Goal: Information Seeking & Learning: Learn about a topic

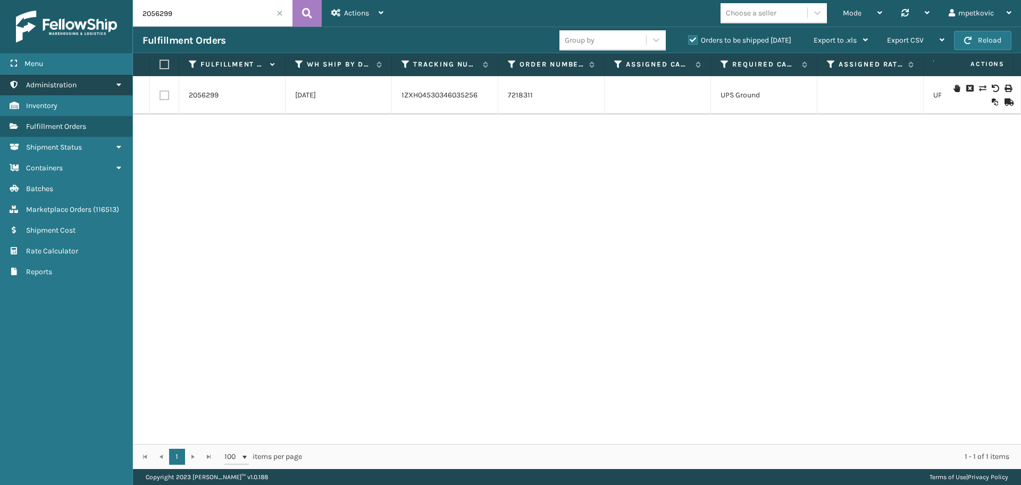
click at [79, 84] on link "Administration" at bounding box center [66, 84] width 132 height 21
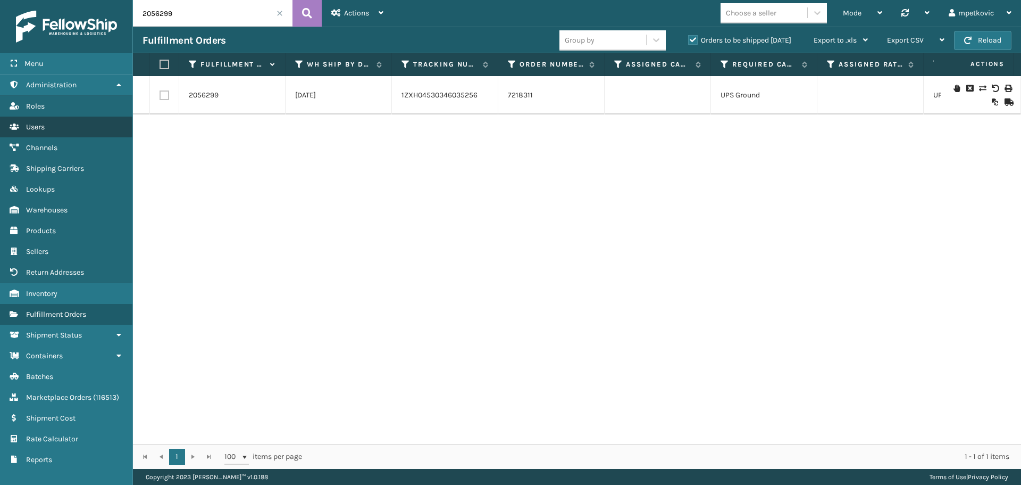
click at [54, 126] on link "Users" at bounding box center [66, 126] width 132 height 21
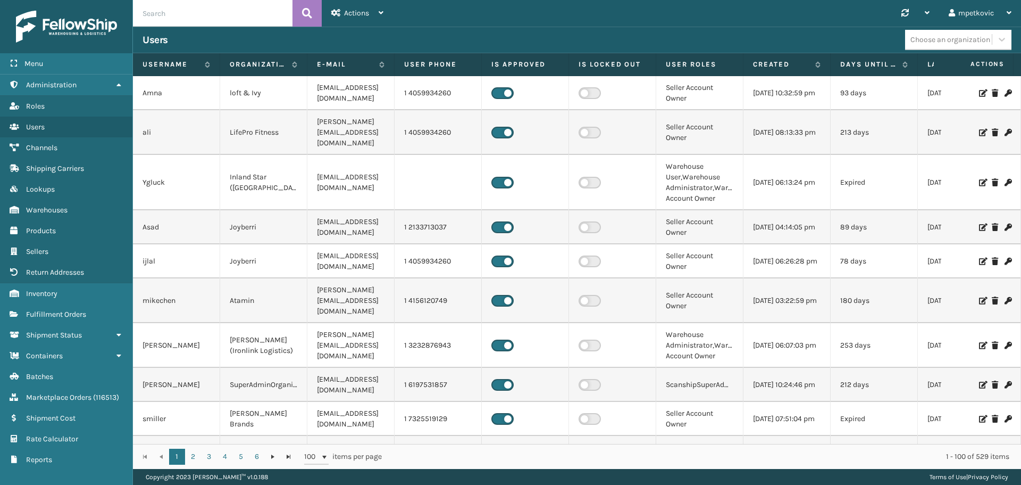
click at [200, 15] on input "text" at bounding box center [213, 13] width 160 height 27
type input "[PERSON_NAME]"
click at [975, 45] on div "Choose an organization" at bounding box center [948, 40] width 87 height 18
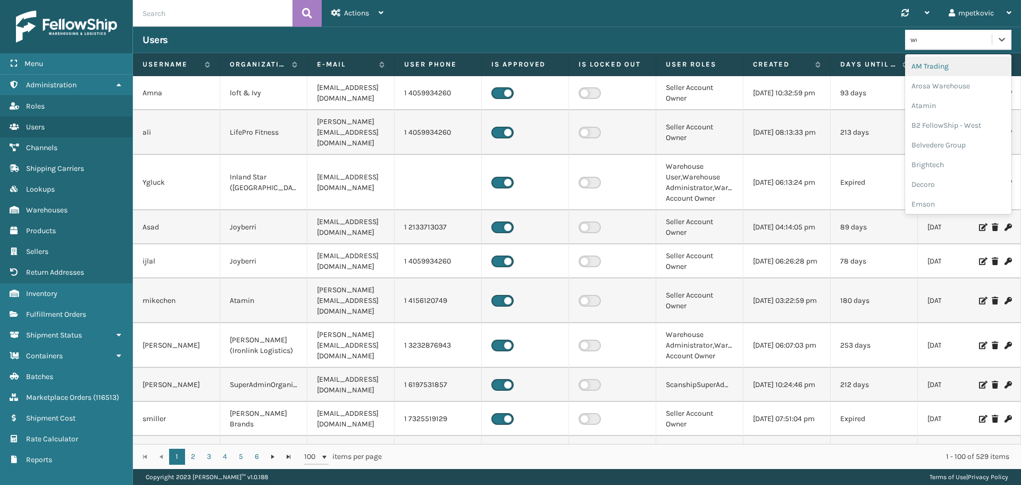
type input "[PERSON_NAME]"
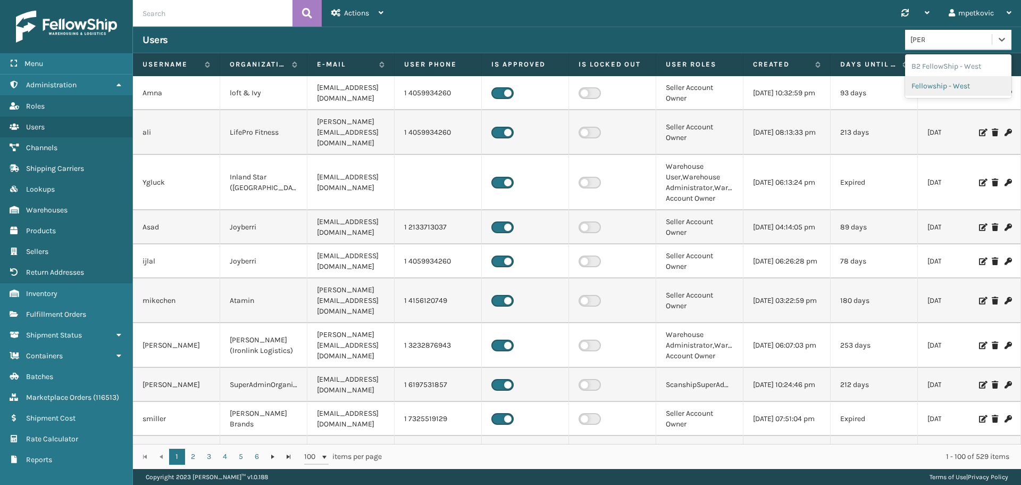
click at [948, 86] on div "Fellowship - West" at bounding box center [958, 86] width 106 height 20
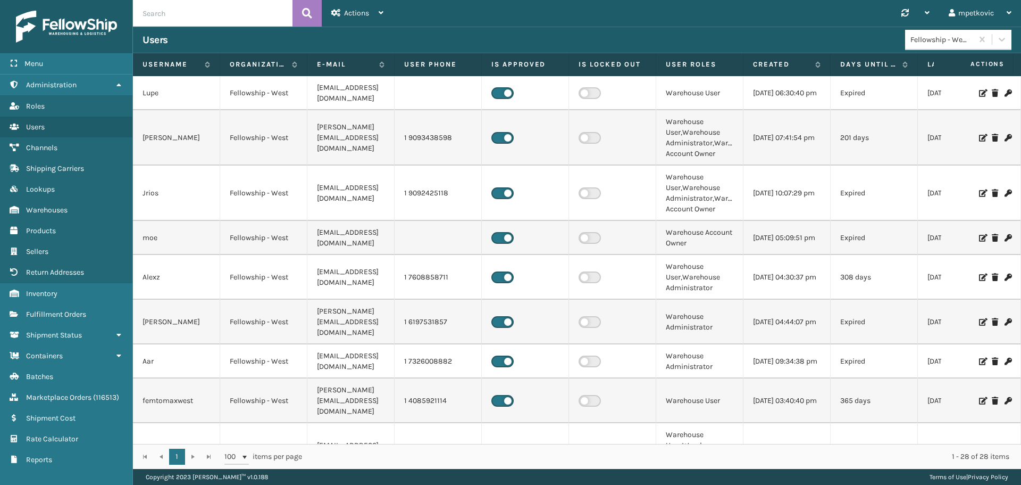
click at [971, 92] on div at bounding box center [981, 92] width 60 height 7
click at [979, 94] on icon at bounding box center [982, 92] width 6 height 7
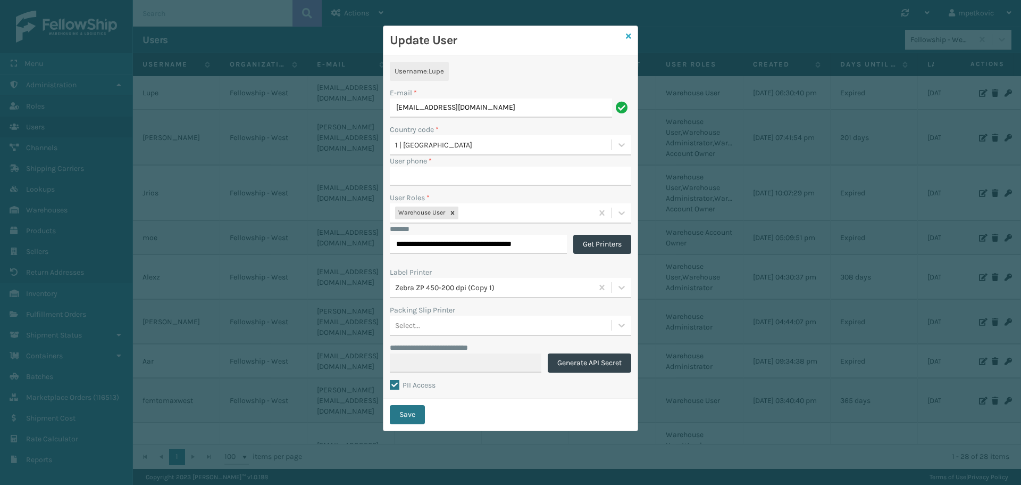
click at [628, 34] on icon at bounding box center [628, 35] width 5 height 7
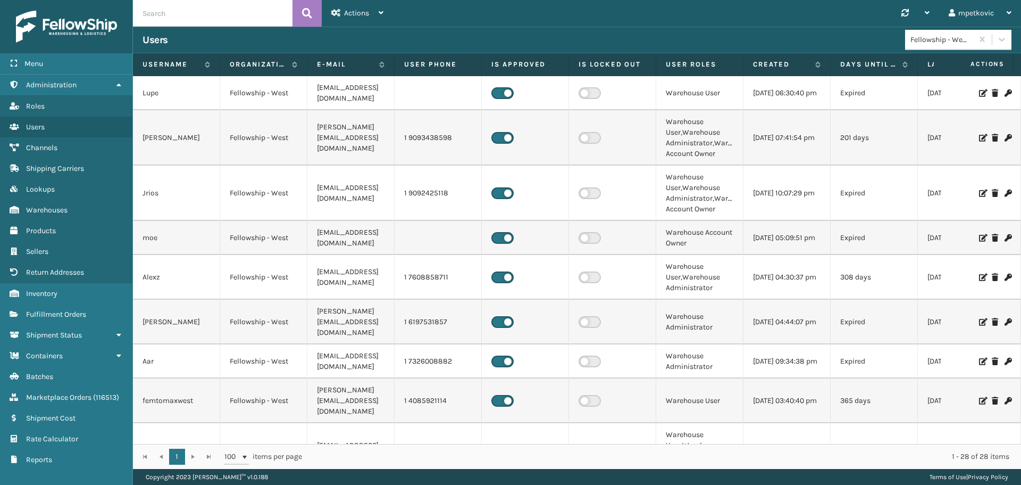
click at [979, 137] on icon at bounding box center [982, 137] width 6 height 7
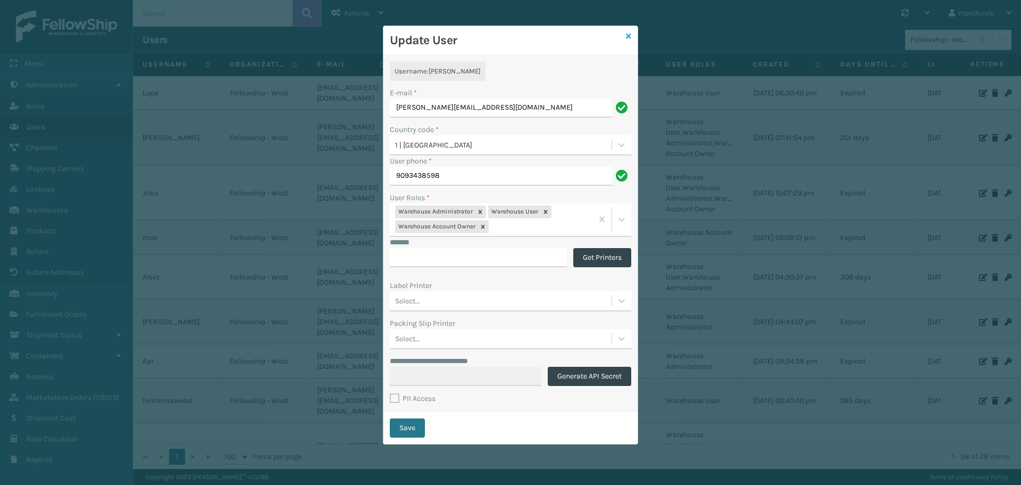
click at [629, 36] on icon at bounding box center [628, 35] width 5 height 7
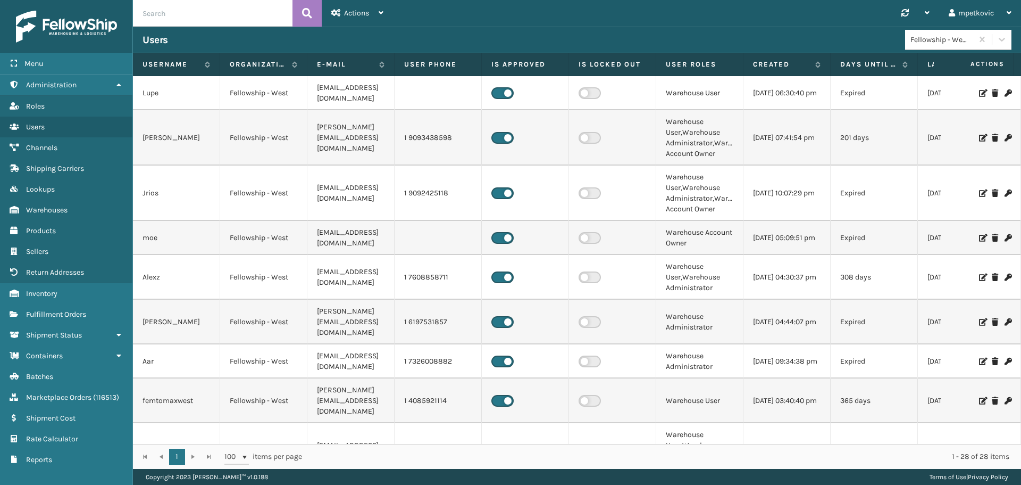
click at [238, 22] on input "text" at bounding box center [213, 13] width 160 height 27
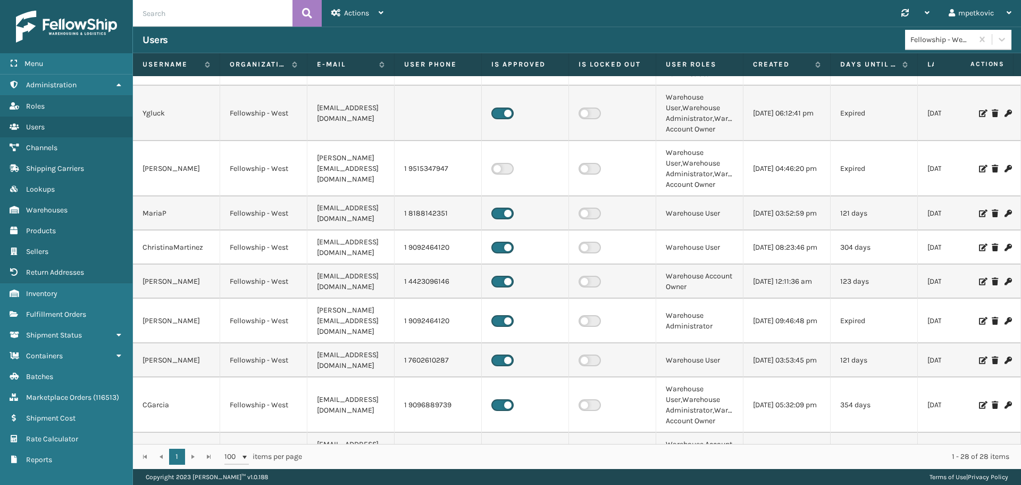
scroll to position [425, 0]
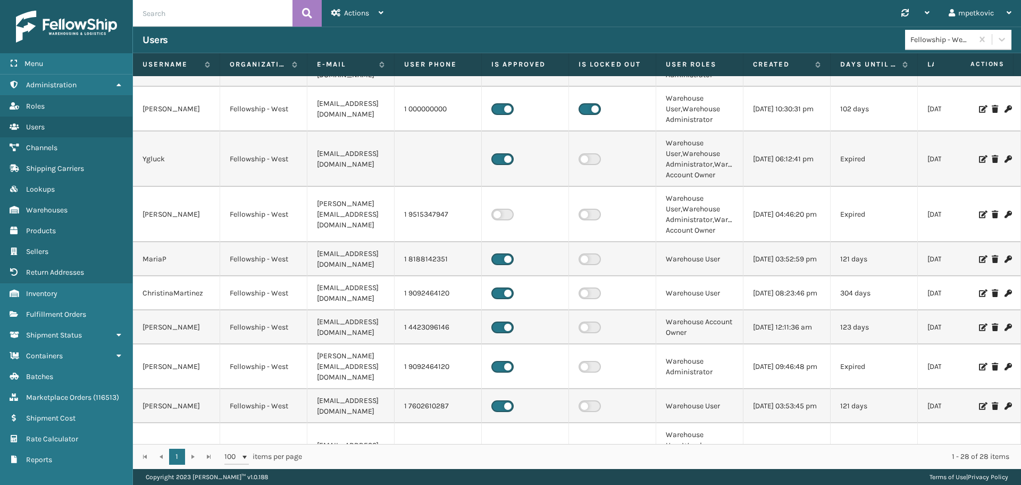
click at [979, 155] on icon at bounding box center [982, 158] width 6 height 7
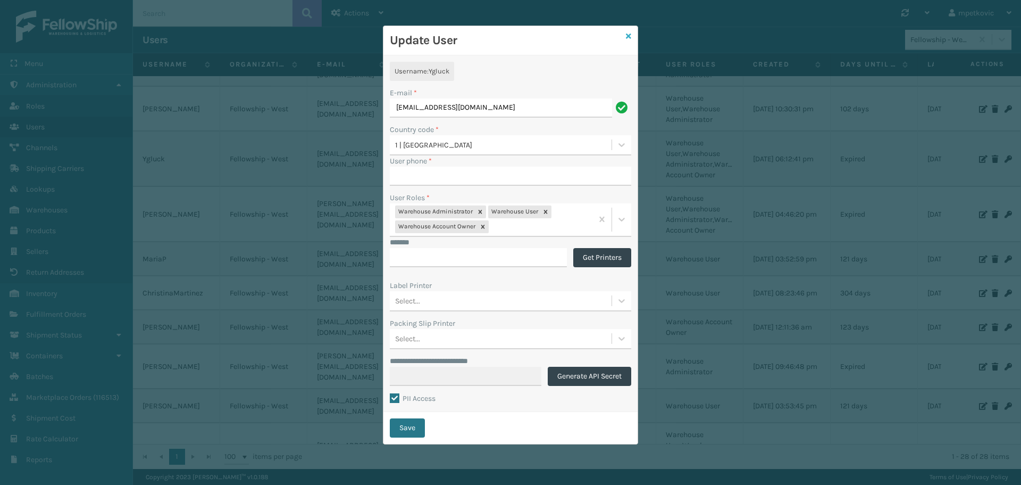
click at [626, 34] on icon at bounding box center [628, 35] width 5 height 7
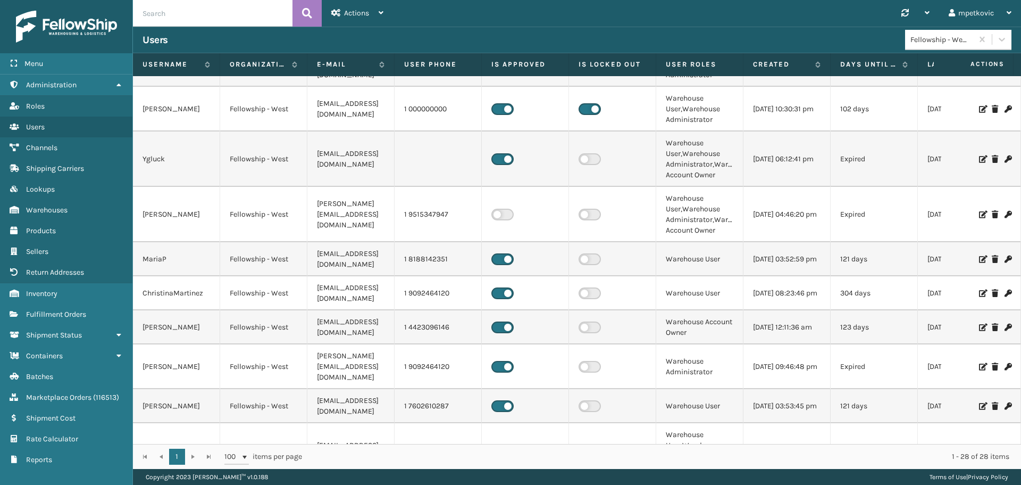
click at [232, 14] on input "text" at bounding box center [213, 13] width 160 height 27
type input "api"
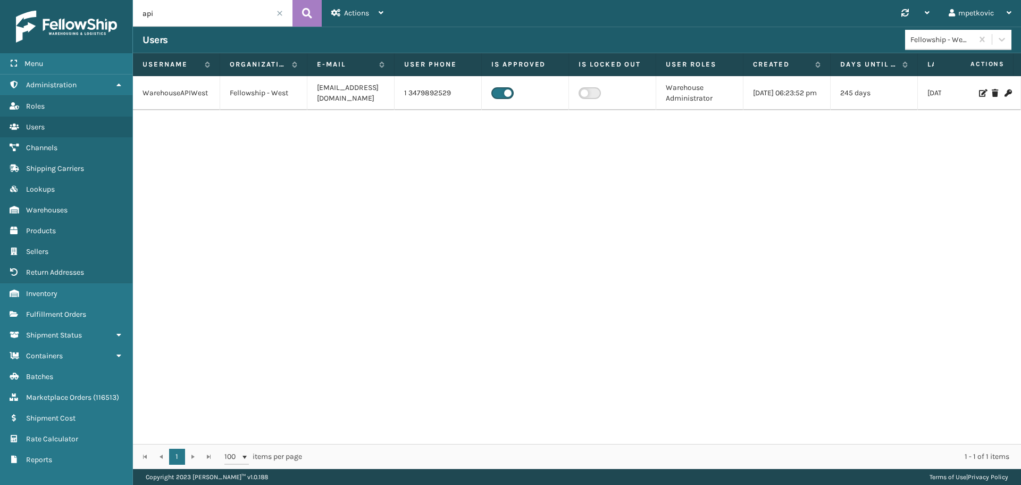
click at [979, 94] on icon at bounding box center [982, 92] width 6 height 7
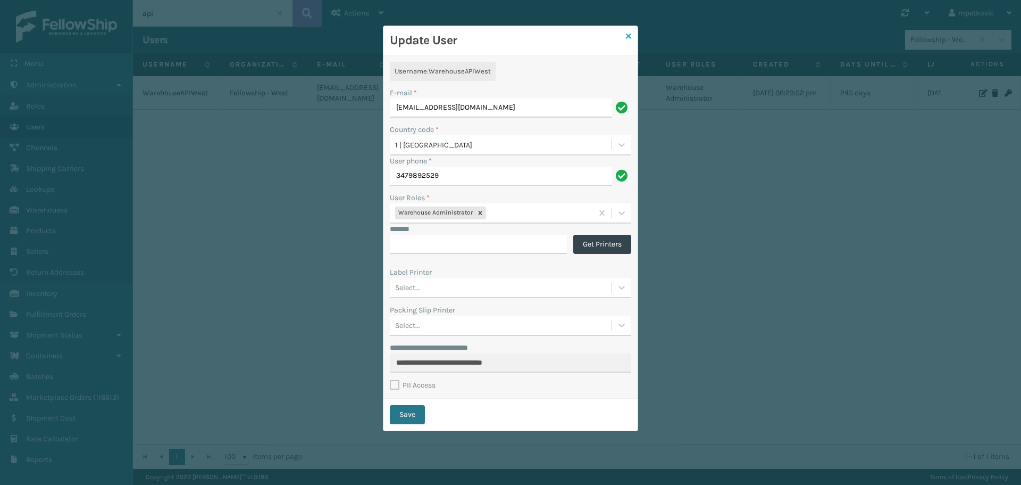
click at [630, 37] on icon at bounding box center [628, 35] width 5 height 7
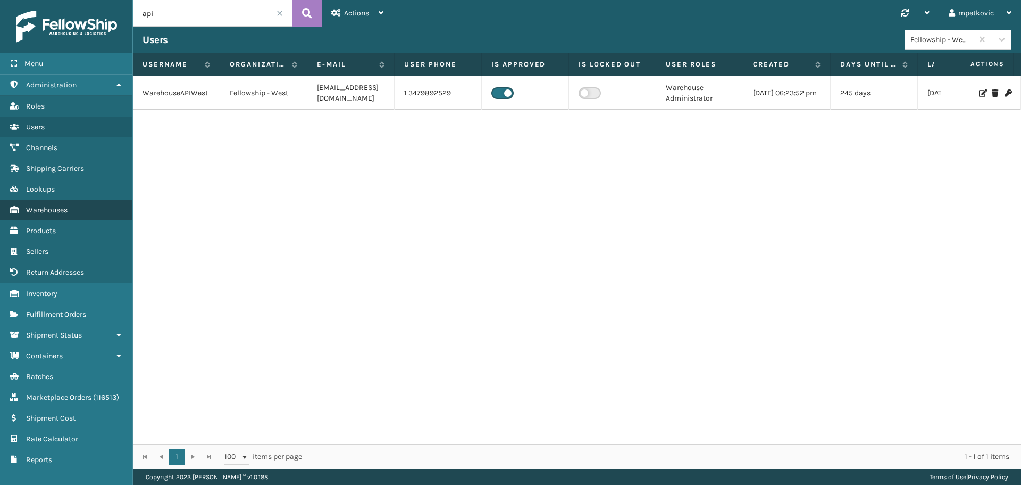
click at [61, 210] on span "Warehouses" at bounding box center [46, 209] width 41 height 9
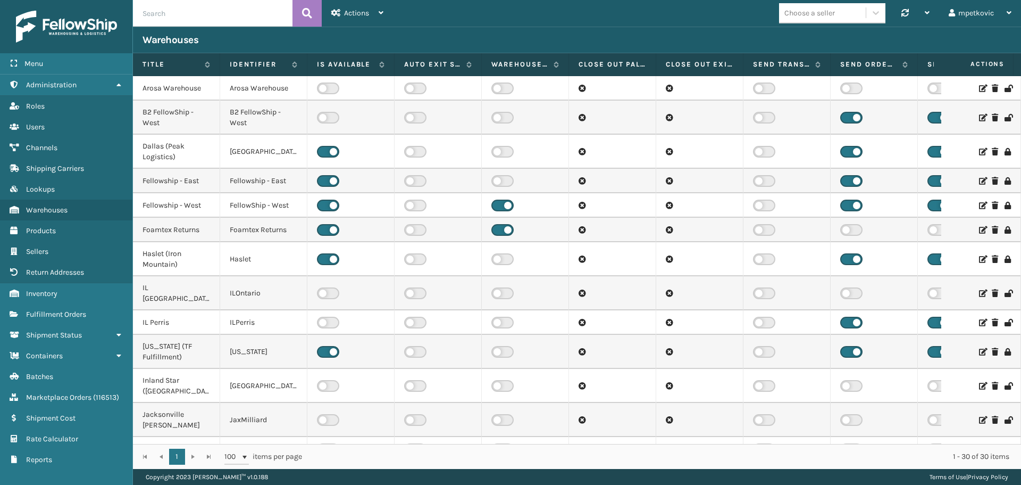
click at [180, 13] on input "text" at bounding box center [213, 13] width 160 height 27
type input "west"
click at [306, 6] on icon at bounding box center [307, 13] width 10 height 16
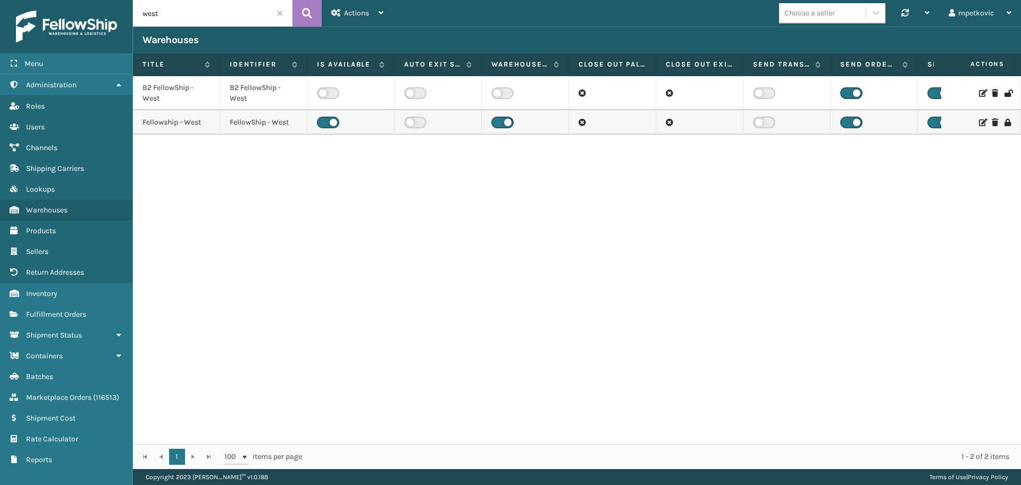
click at [979, 122] on icon at bounding box center [982, 122] width 6 height 7
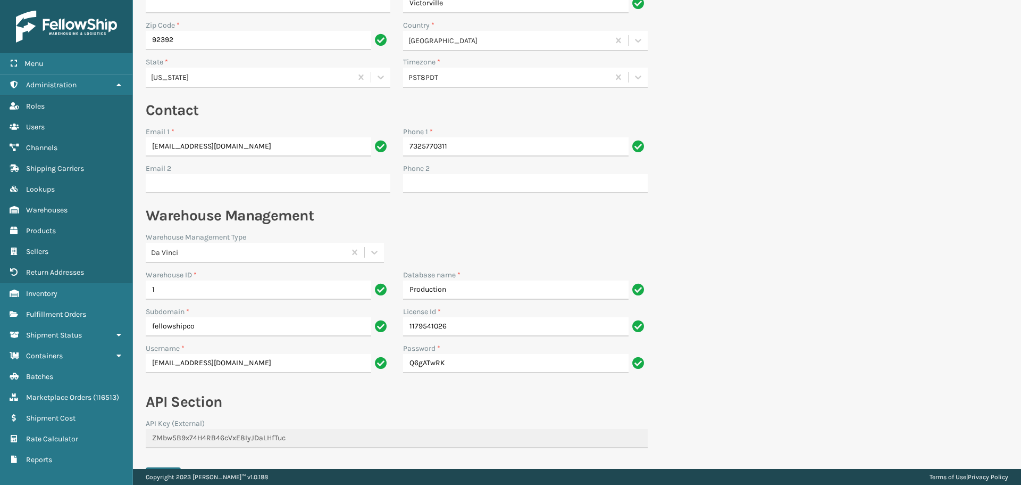
scroll to position [369, 0]
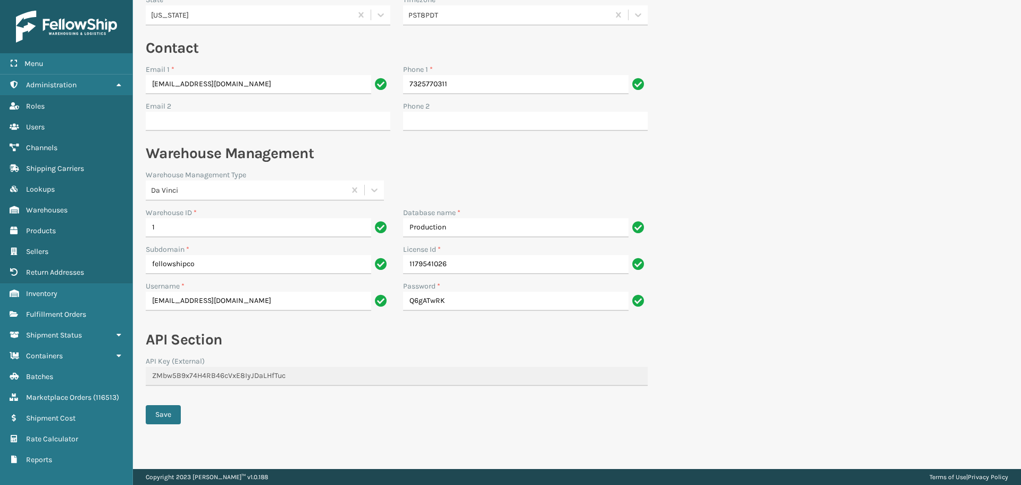
click at [143, 373] on form "Organization Identifier * FellowShip - West Name * Fellowship - West Additional…" at bounding box center [397, 76] width 528 height 784
click at [75, 225] on link "Products" at bounding box center [66, 230] width 132 height 21
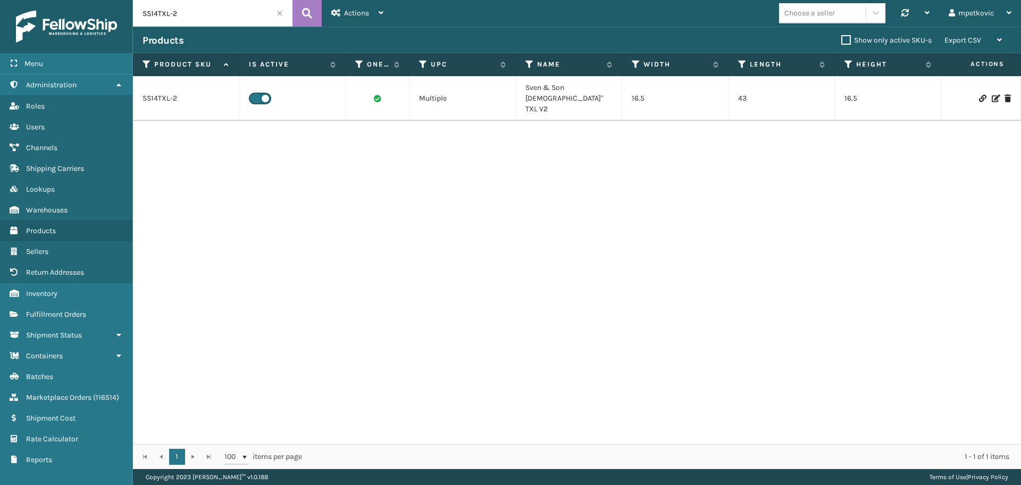
click at [884, 179] on div "SS14TXL-2 Multiple Sven & Son [DEMOGRAPHIC_DATA]" TXL V2 16.5 43 16.5 Inches 65…" at bounding box center [577, 260] width 888 height 368
click at [195, 11] on input "SS14TXL-2" at bounding box center [213, 13] width 160 height 27
type input "cel8tn"
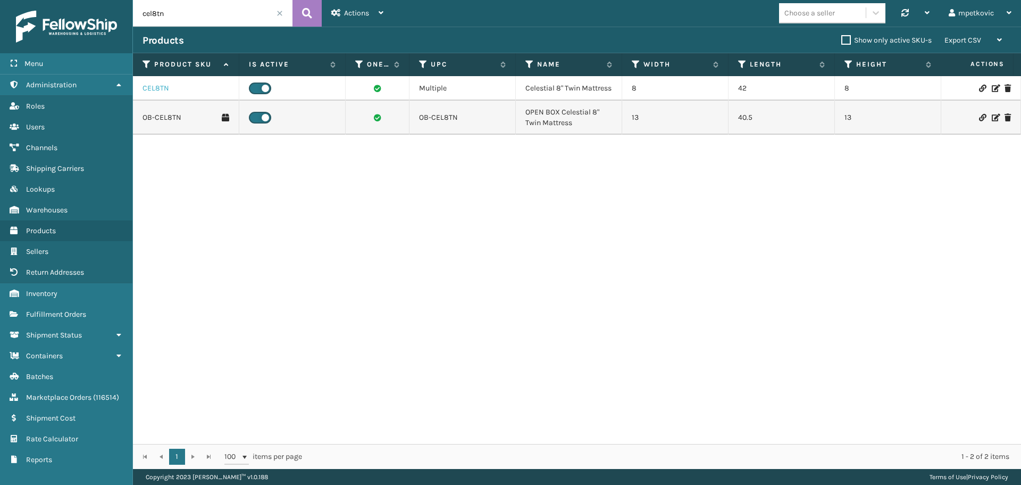
click at [160, 92] on link "CEL8TN" at bounding box center [156, 88] width 27 height 11
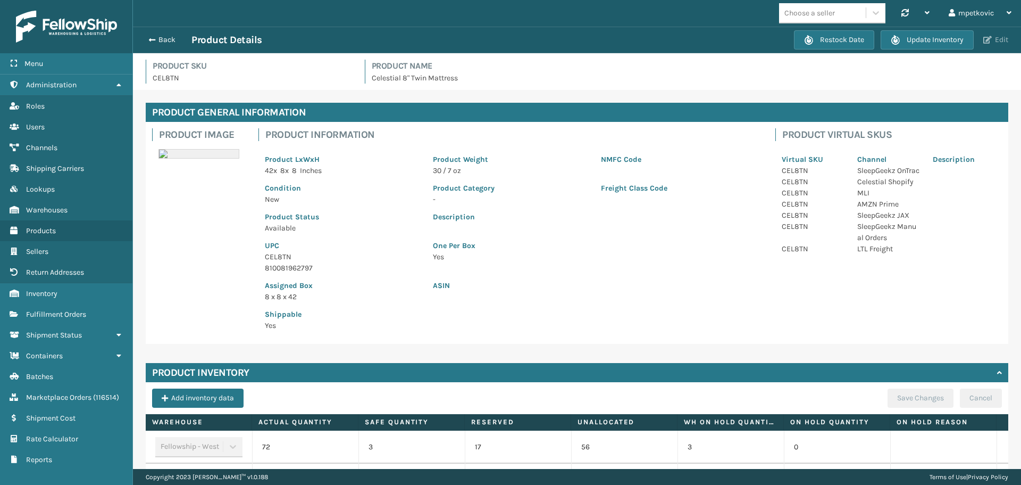
click at [988, 43] on span "button" at bounding box center [987, 39] width 9 height 7
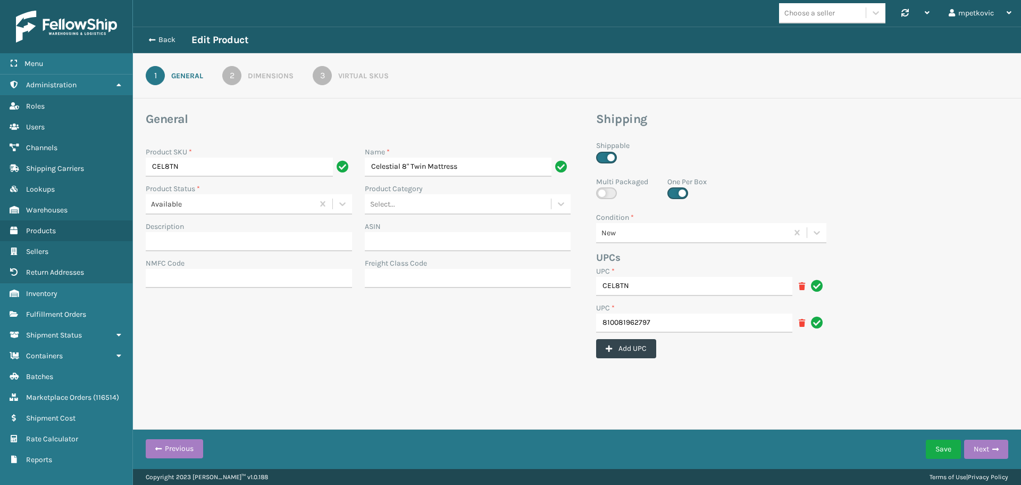
click at [362, 73] on div "Virtual SKUs" at bounding box center [363, 75] width 51 height 11
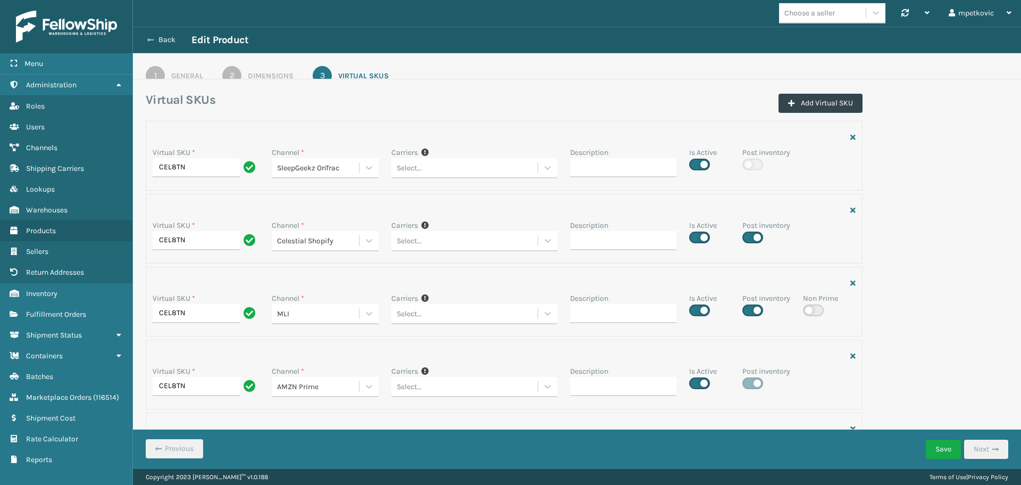
click at [165, 40] on button "Back" at bounding box center [167, 40] width 49 height 10
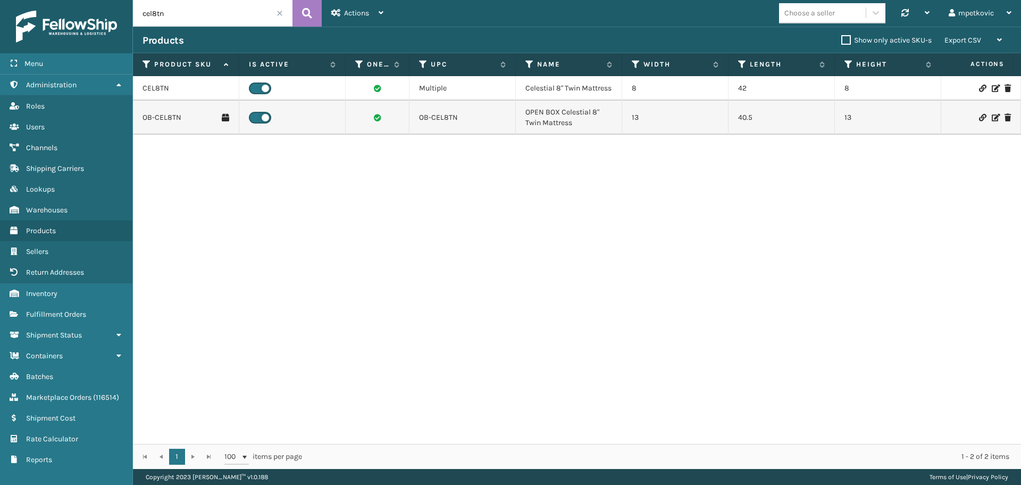
click at [176, 15] on input "cel8tn" at bounding box center [213, 13] width 160 height 27
click at [158, 94] on link "CEL8TN" at bounding box center [156, 88] width 27 height 11
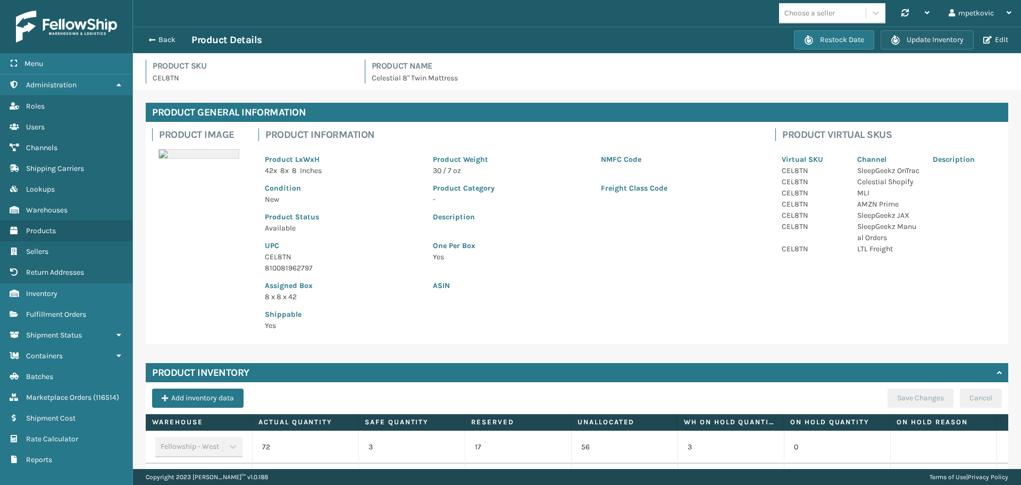
click at [907, 35] on button "Update Inventory" at bounding box center [927, 39] width 93 height 19
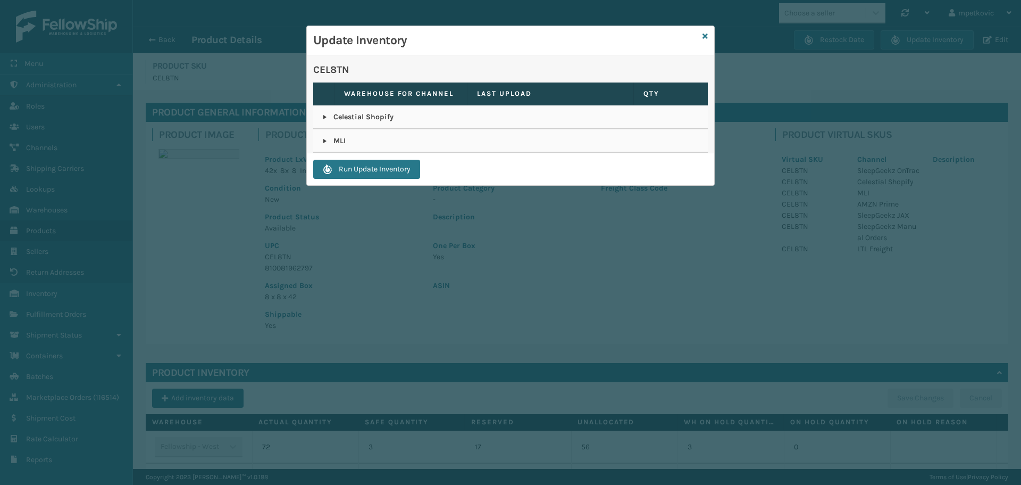
click at [327, 139] on link at bounding box center [325, 141] width 9 height 9
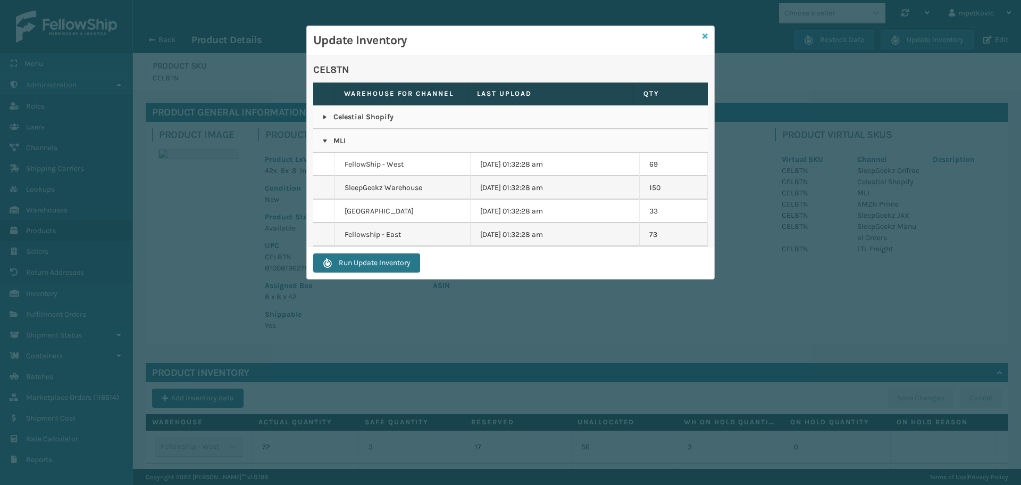
click at [706, 35] on icon at bounding box center [705, 35] width 5 height 7
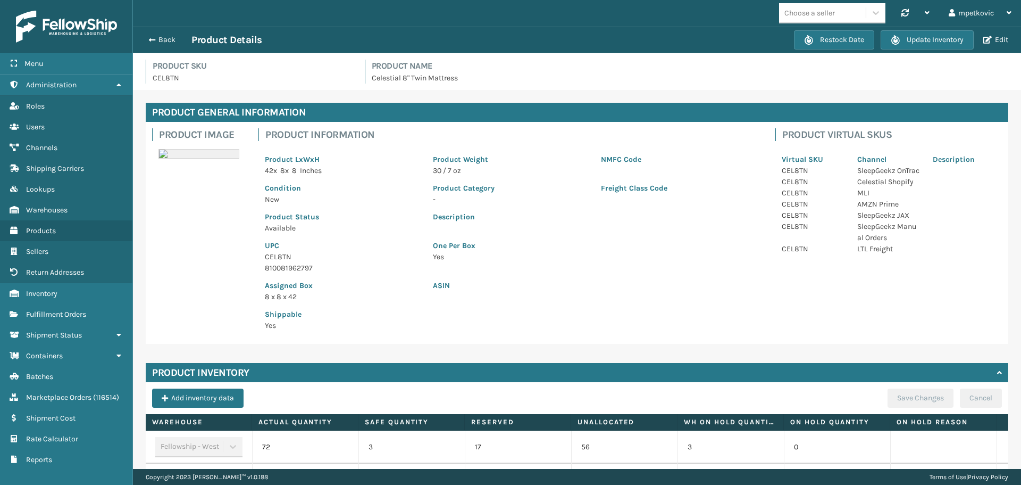
click at [163, 79] on p "CEL8TN" at bounding box center [252, 77] width 199 height 11
copy p "CEL8TN"
click at [69, 313] on span "Fulfillment Orders" at bounding box center [56, 314] width 60 height 9
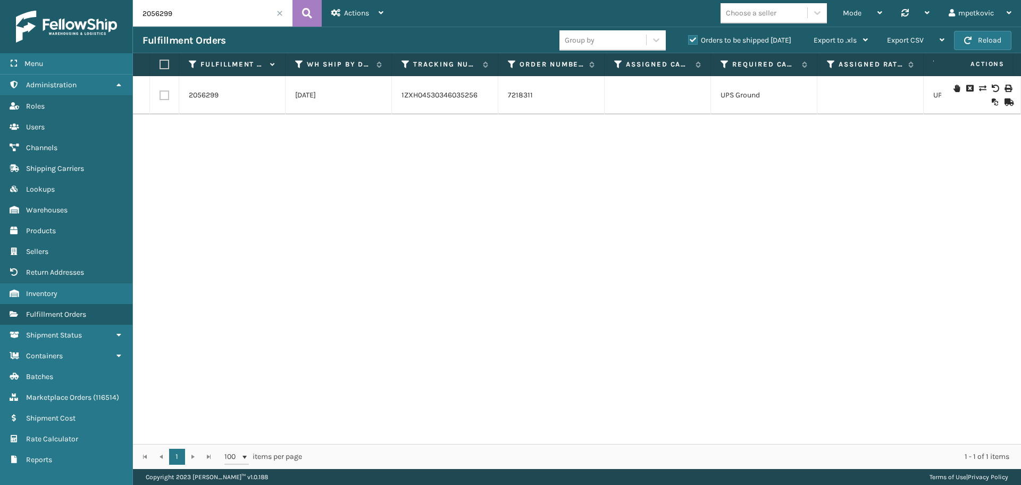
click at [213, 16] on input "2056299" at bounding box center [213, 13] width 160 height 27
paste input "47684"
type input "2047684"
click at [306, 12] on icon at bounding box center [307, 13] width 10 height 16
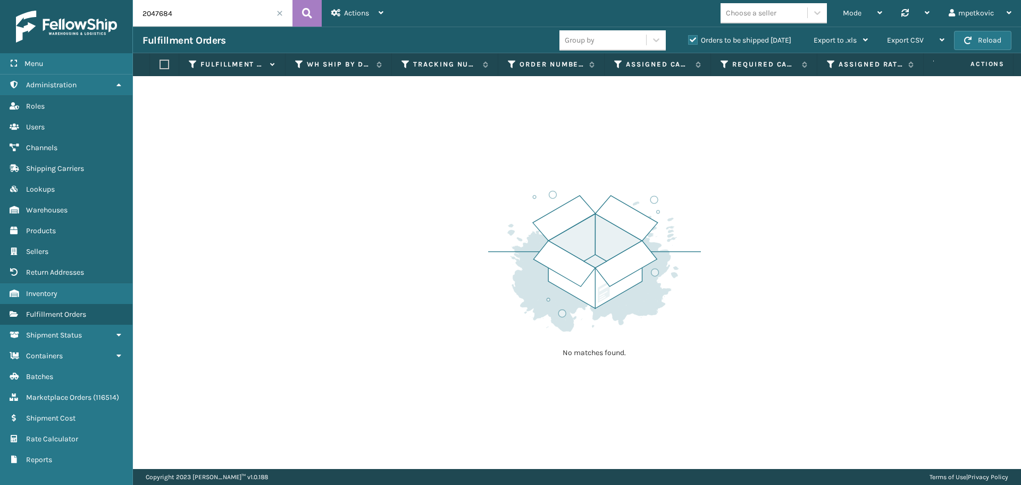
click at [701, 38] on label "Orders to be shipped [DATE]" at bounding box center [739, 40] width 103 height 9
click at [689, 38] on input "Orders to be shipped [DATE]" at bounding box center [688, 37] width 1 height 7
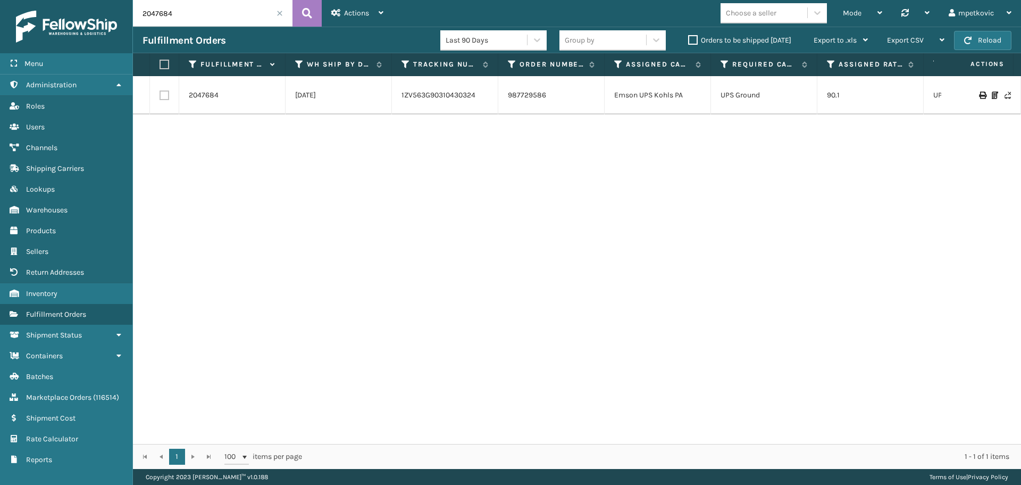
click at [345, 153] on div "2047684 [DATE] 1ZV563G90310430324 987729586 Emson UPS Kohls PA UPS Ground 90.1 …" at bounding box center [577, 260] width 888 height 368
click at [213, 97] on link "2047684" at bounding box center [204, 95] width 30 height 11
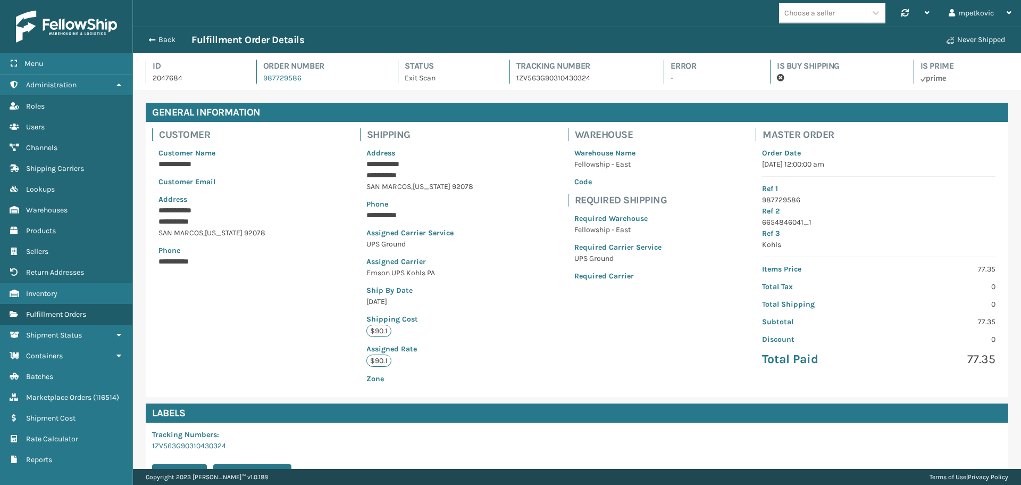
scroll to position [26, 888]
click at [491, 239] on div "**********" at bounding box center [577, 259] width 863 height 275
click at [491, 226] on div "**********" at bounding box center [577, 259] width 863 height 275
click at [489, 211] on div "**********" at bounding box center [577, 259] width 863 height 275
click at [487, 207] on div "**********" at bounding box center [577, 259] width 863 height 275
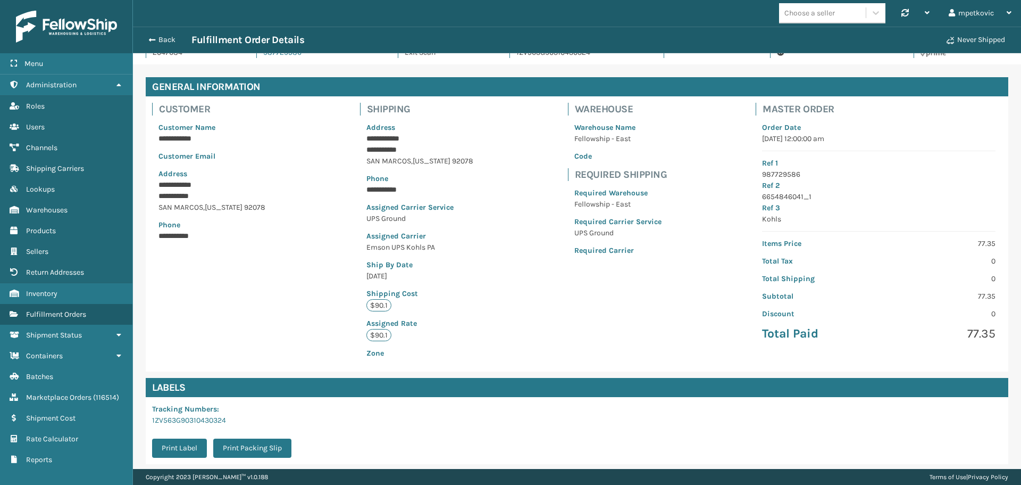
scroll to position [0, 0]
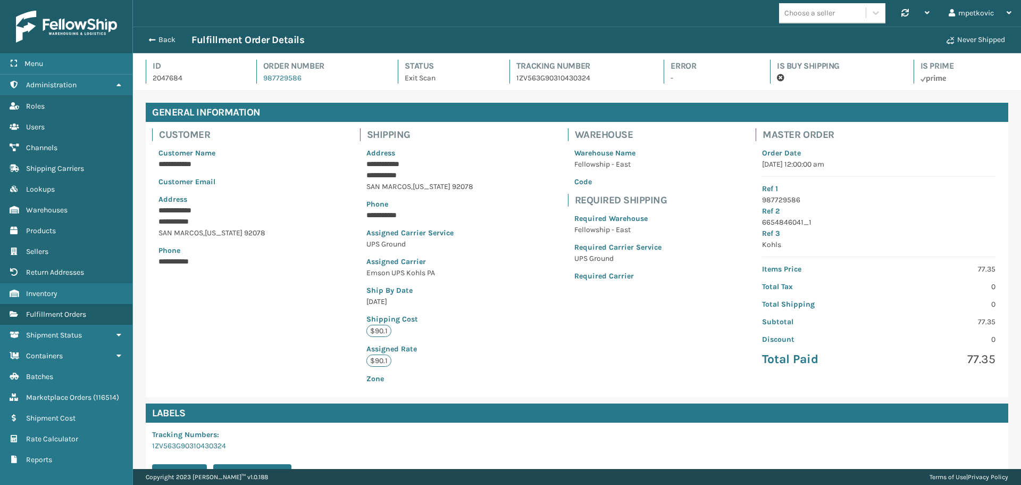
click at [165, 80] on p "2047684" at bounding box center [195, 77] width 85 height 11
copy p "2047684"
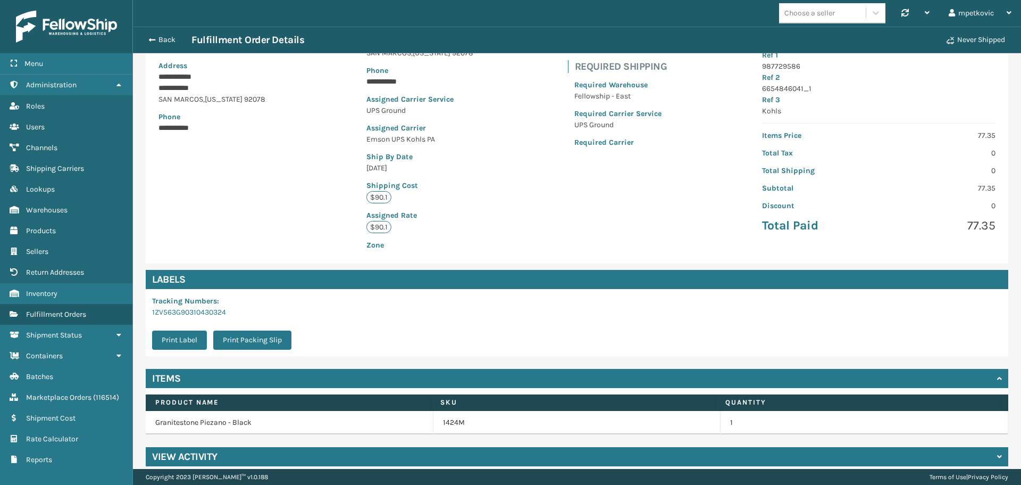
scroll to position [144, 0]
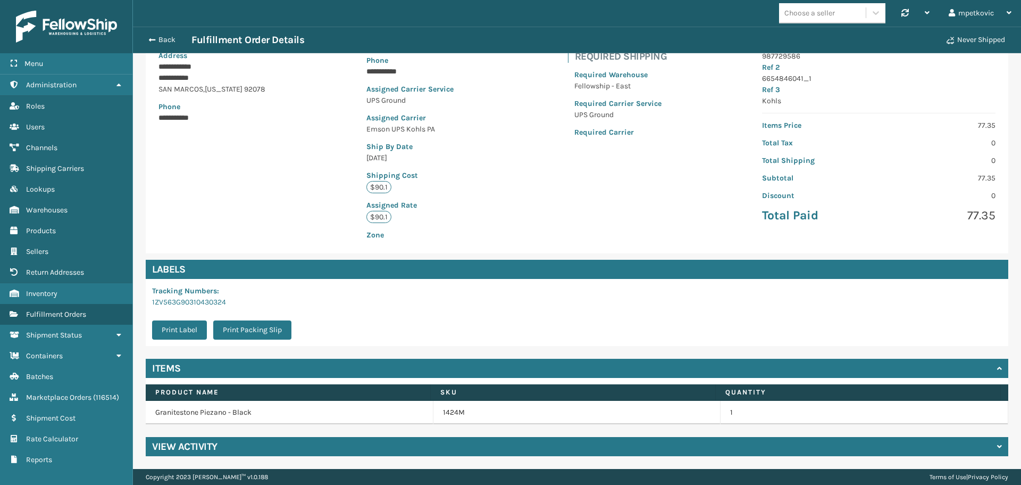
click at [266, 443] on div "View Activity" at bounding box center [577, 446] width 863 height 19
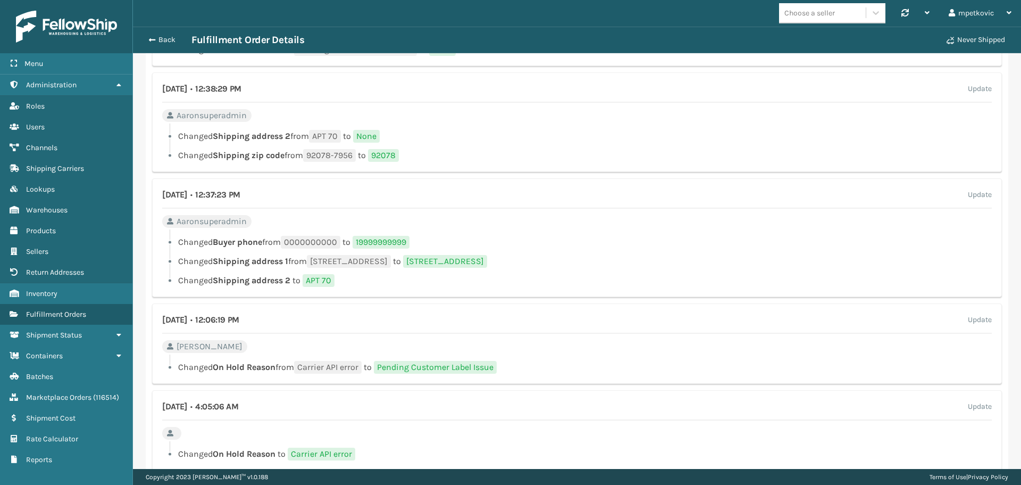
scroll to position [1090, 0]
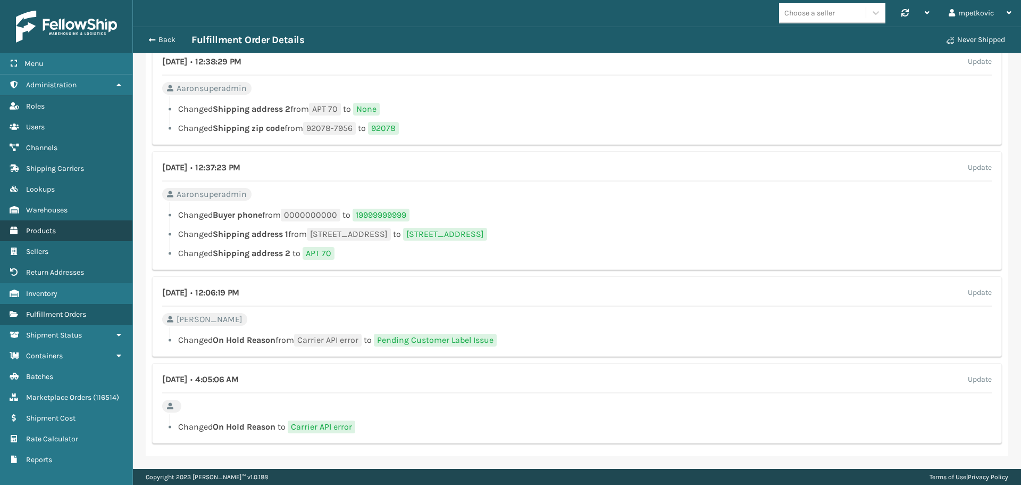
click at [53, 227] on span "Products" at bounding box center [41, 230] width 30 height 9
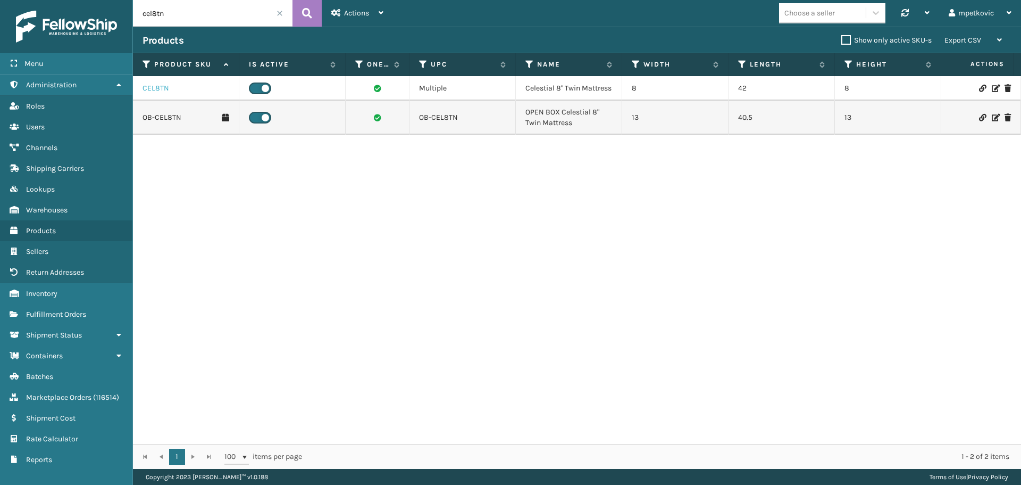
click at [160, 89] on link "CEL8TN" at bounding box center [156, 88] width 27 height 11
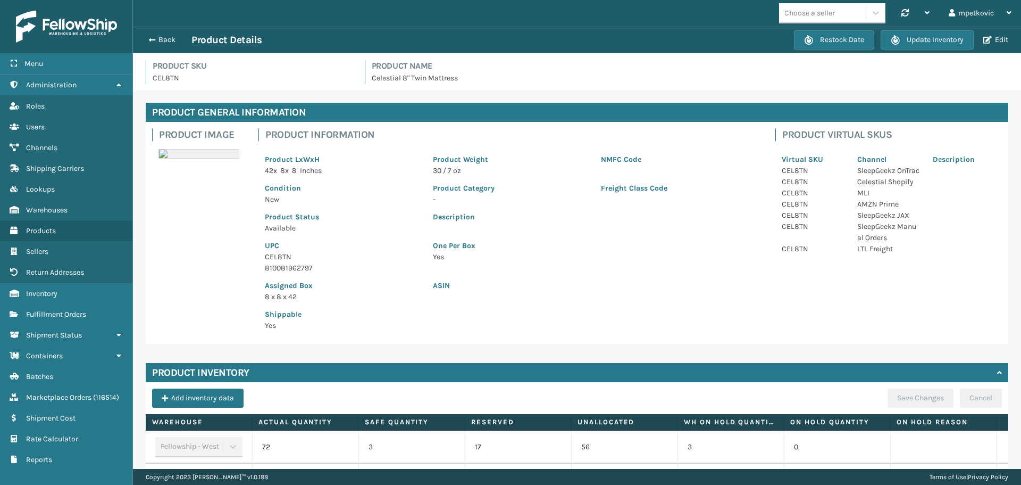
click at [166, 76] on p "CEL8TN" at bounding box center [252, 77] width 199 height 11
copy p "CEL8TN"
click at [58, 143] on link "Channels" at bounding box center [66, 147] width 132 height 21
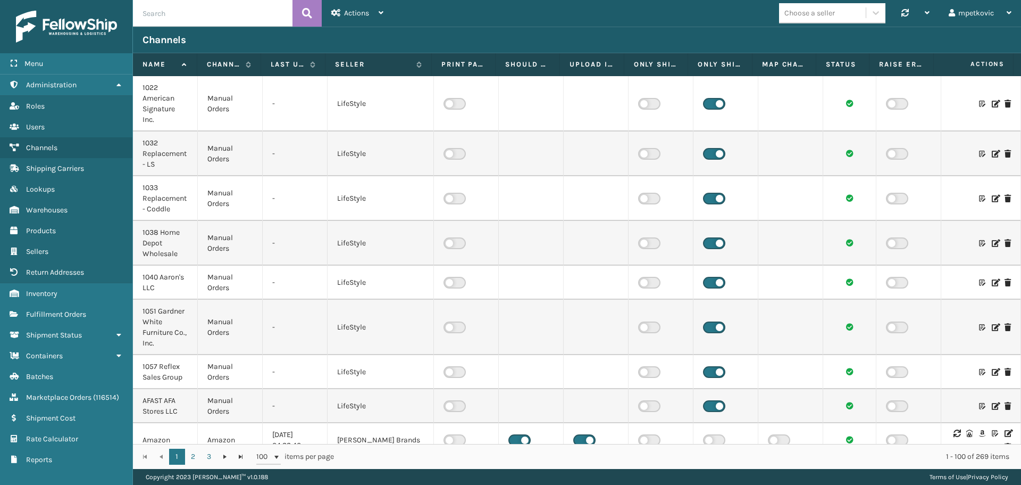
click at [209, 16] on input "text" at bounding box center [213, 13] width 160 height 27
type input "MLI"
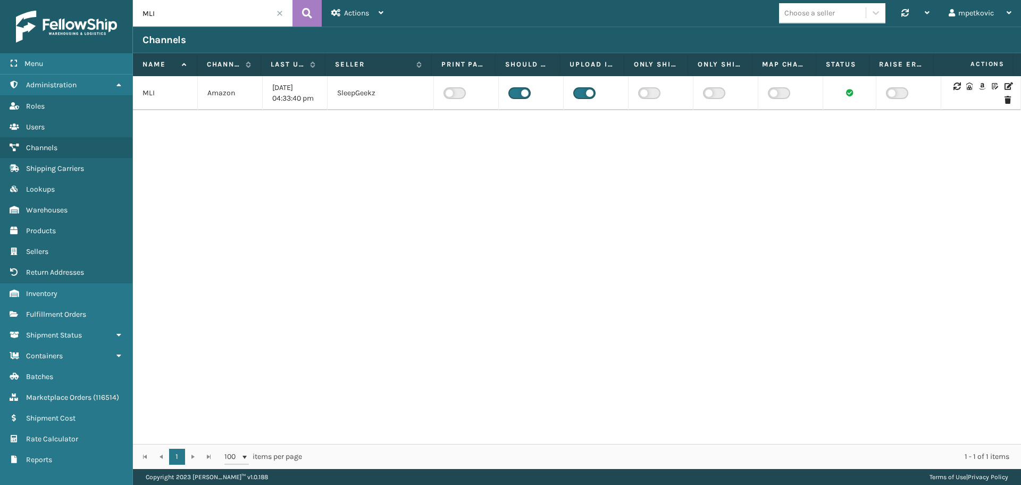
click at [467, 237] on div "MLI Amazon [DATE] 04:33:40 pm SleepGeekz" at bounding box center [577, 260] width 888 height 368
click at [613, 233] on div "MLI Amazon [DATE] 04:33:40 pm SleepGeekz" at bounding box center [577, 260] width 888 height 368
click at [59, 233] on link "Products" at bounding box center [66, 230] width 132 height 21
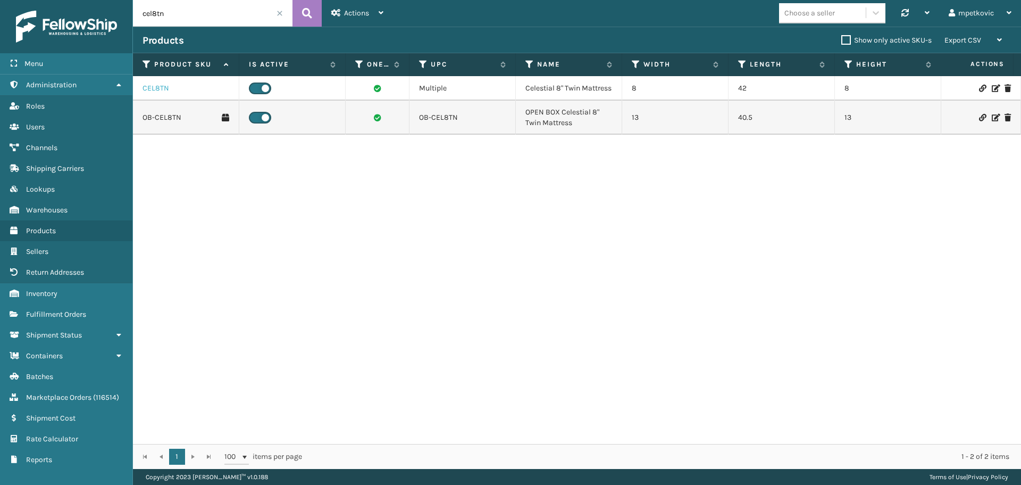
click at [162, 94] on link "CEL8TN" at bounding box center [156, 88] width 27 height 11
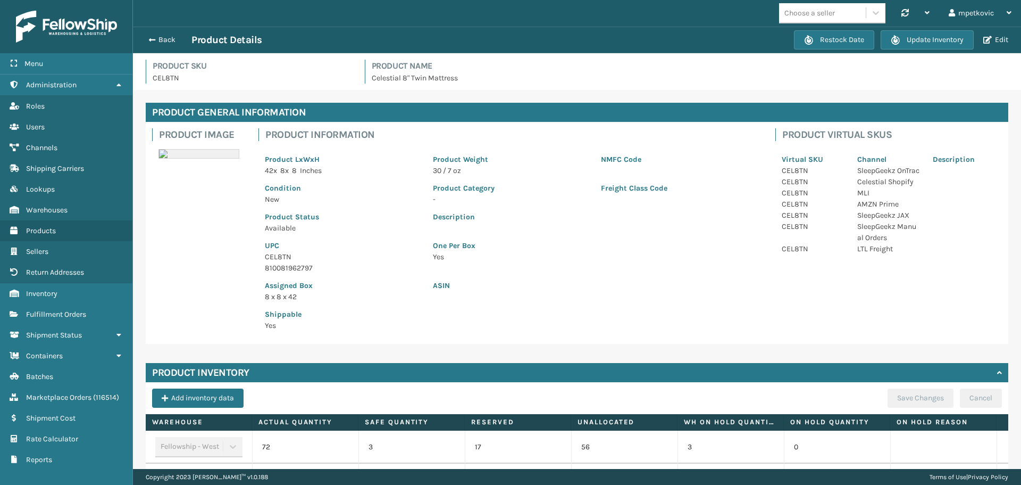
scroll to position [146, 0]
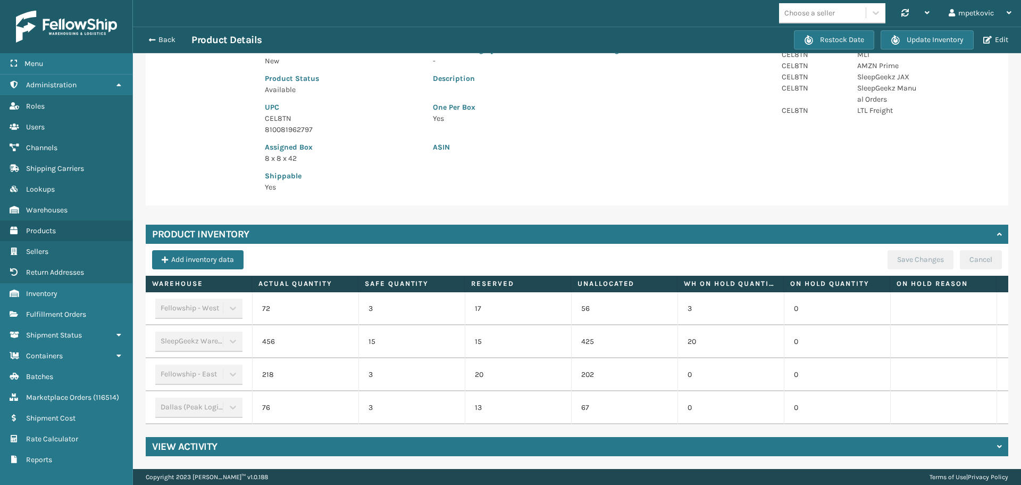
click at [562, 148] on div "ASIN" at bounding box center [595, 149] width 336 height 29
click at [587, 102] on p "One Per Box" at bounding box center [594, 107] width 323 height 11
